Goal: Navigation & Orientation: Find specific page/section

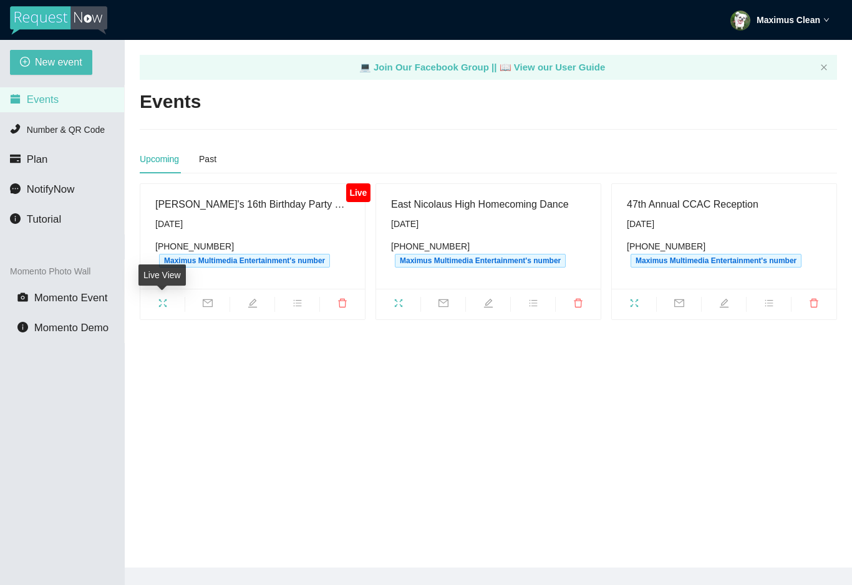
click at [157, 309] on span "fullscreen" at bounding box center [162, 305] width 44 height 14
click at [158, 306] on icon "fullscreen" at bounding box center [163, 303] width 10 height 10
